Goal: Download file/media

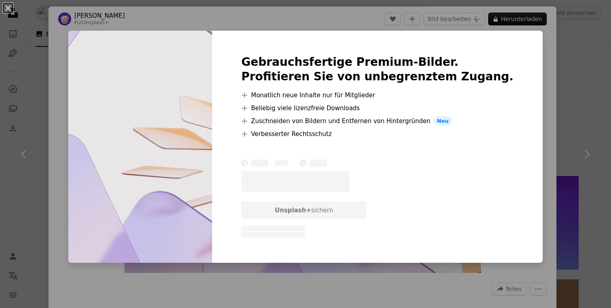
scroll to position [6057, 0]
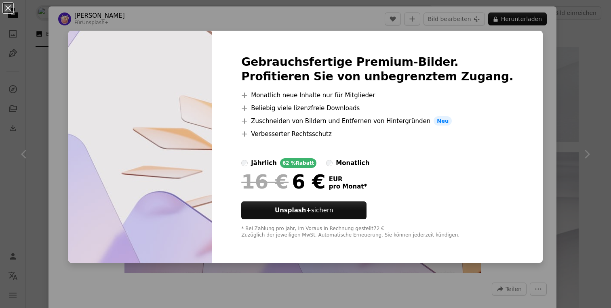
click at [525, 63] on div "An X shape Gebrauchsfertige Premium-Bilder. Profitieren Sie von unbegrenztem Zu…" at bounding box center [305, 154] width 611 height 308
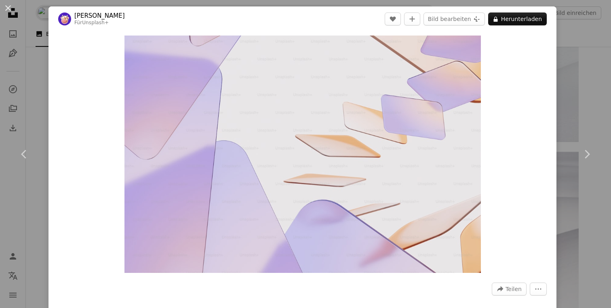
click at [35, 80] on div "An X shape Chevron left Chevron right [PERSON_NAME] Für Unsplash+ A heart A plu…" at bounding box center [305, 154] width 611 height 308
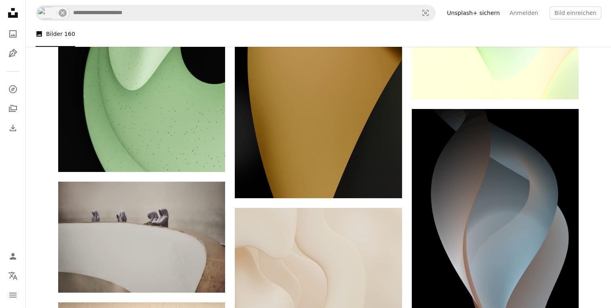
scroll to position [6611, 0]
